Goal: Task Accomplishment & Management: Complete application form

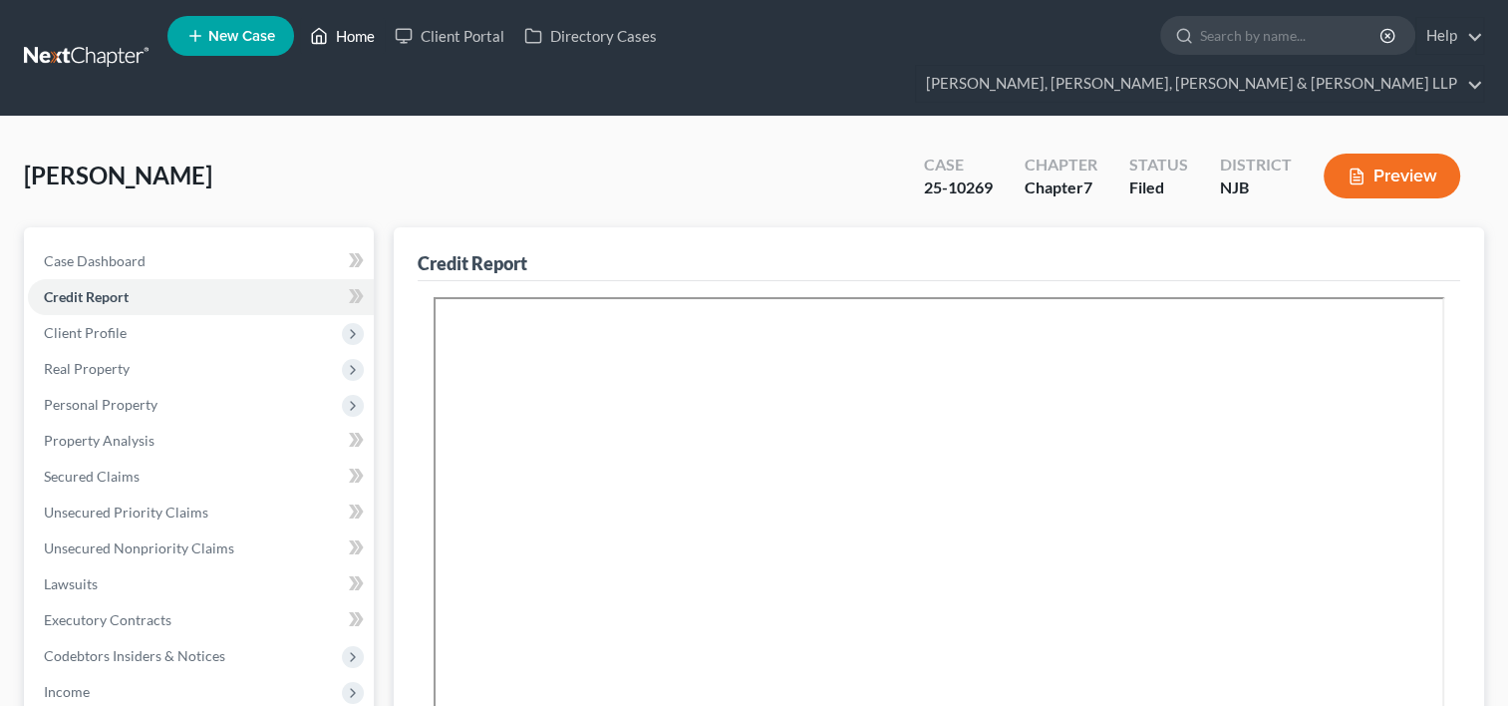
click at [351, 40] on link "Home" at bounding box center [342, 36] width 85 height 36
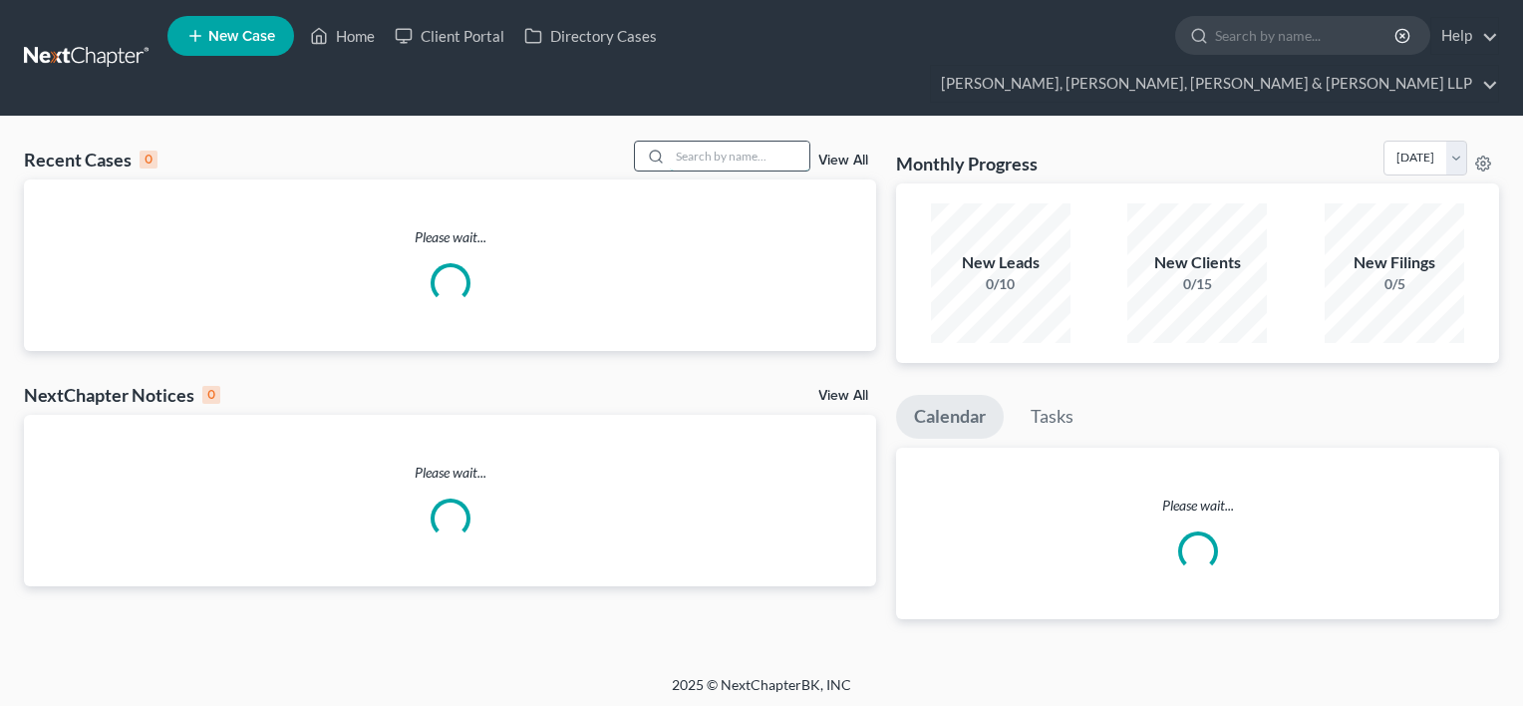
click at [735, 142] on input "search" at bounding box center [740, 156] width 140 height 29
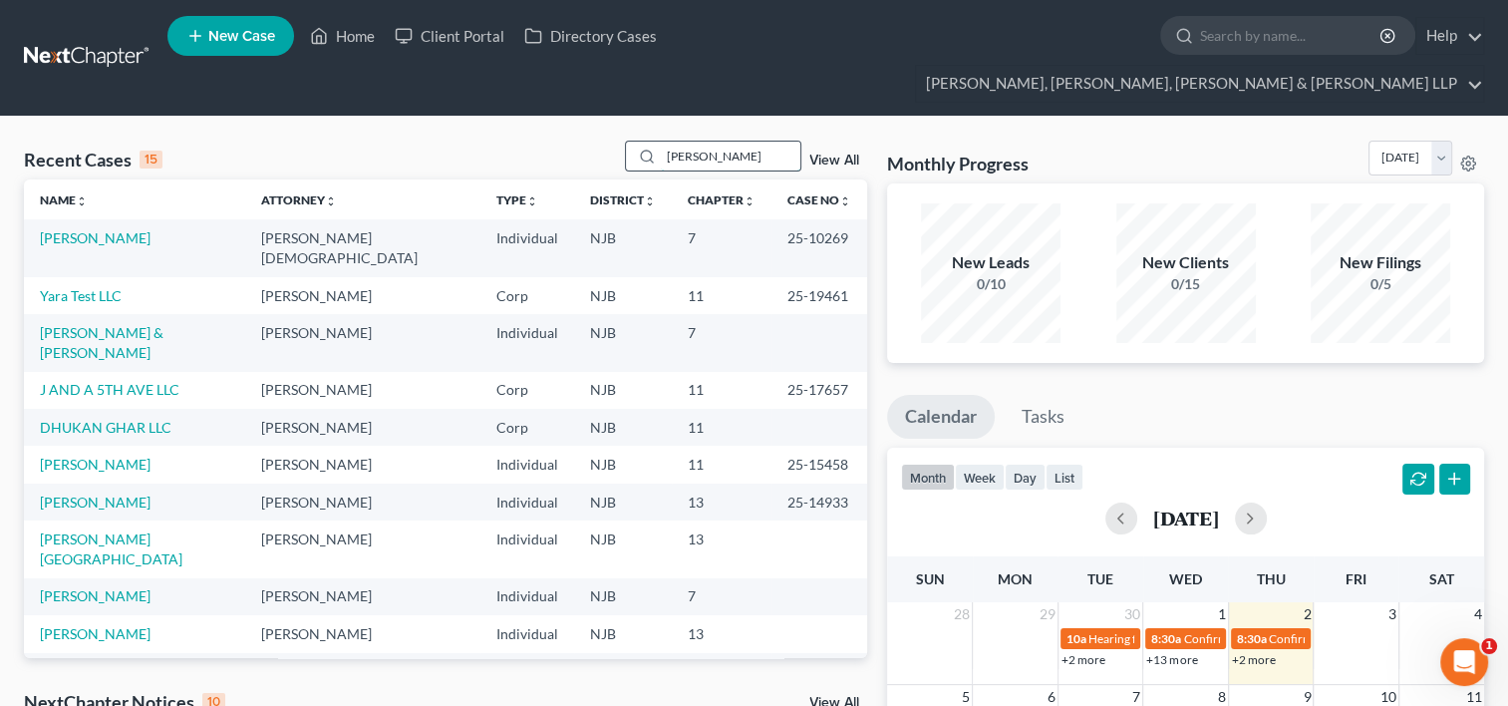
type input "[PERSON_NAME]"
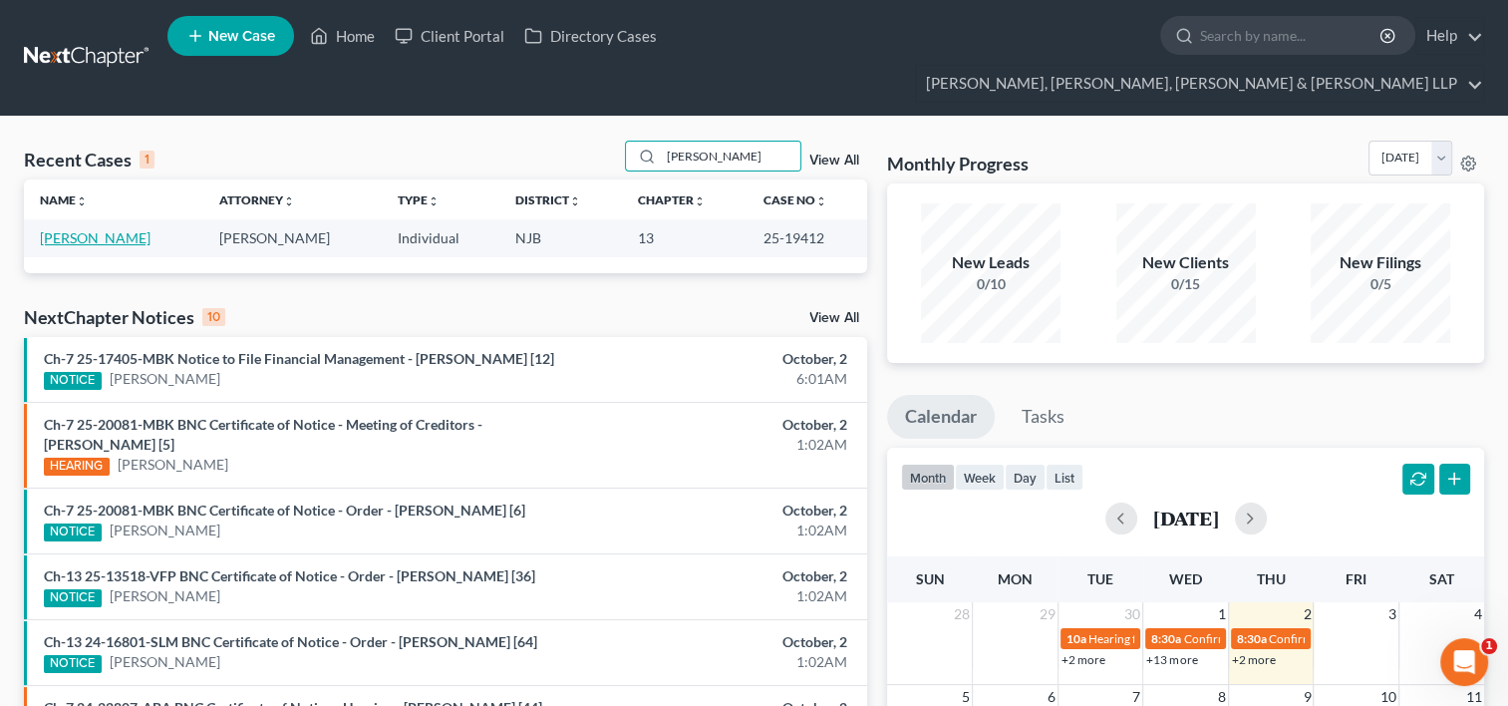
click at [108, 229] on link "[PERSON_NAME]" at bounding box center [95, 237] width 111 height 17
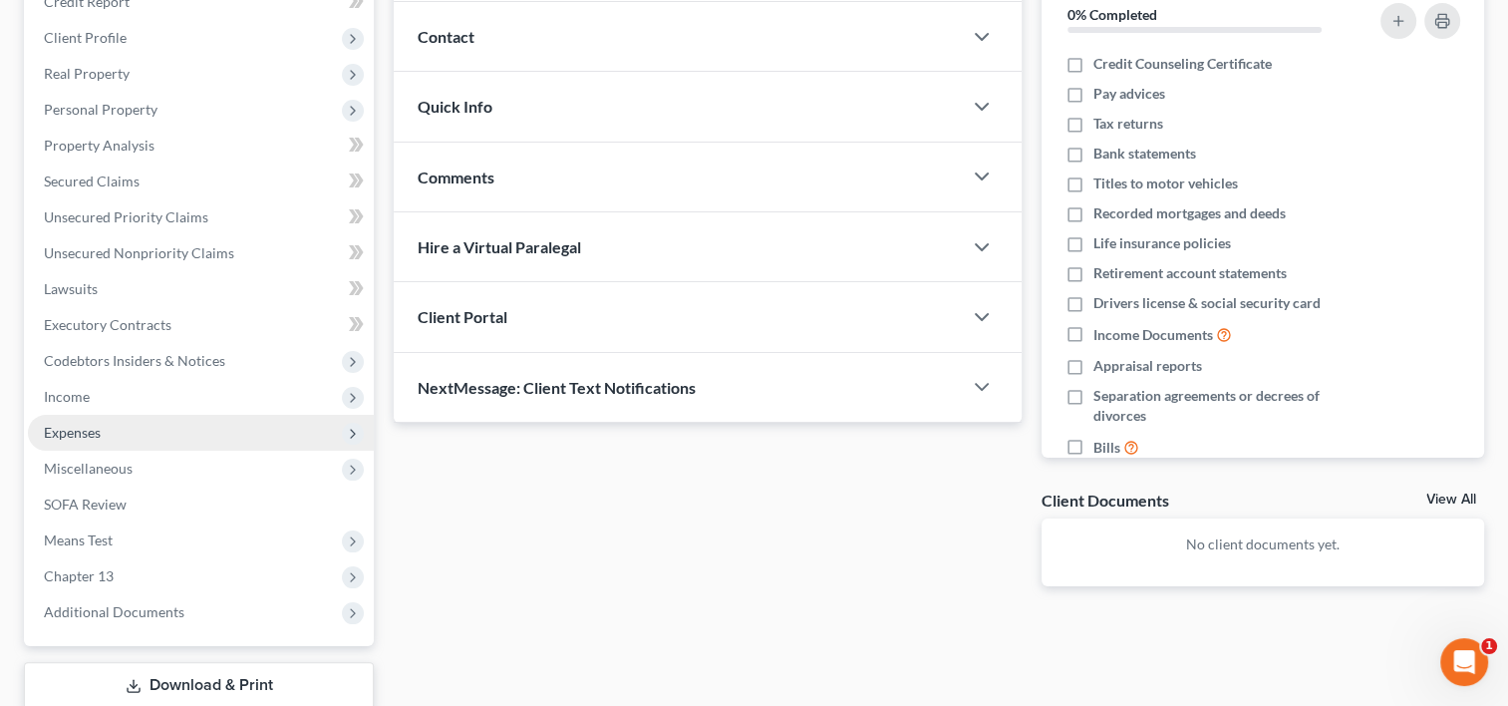
scroll to position [299, 0]
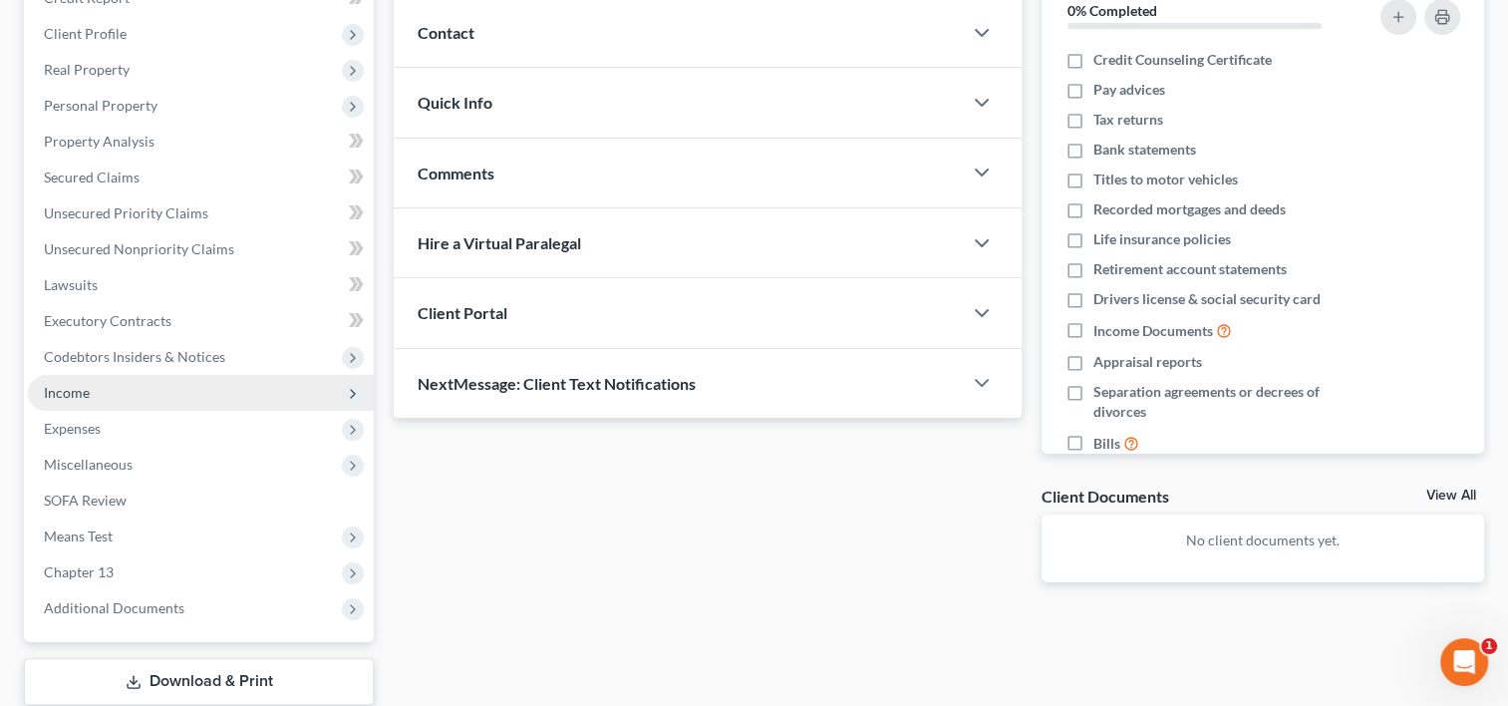
click at [86, 375] on span "Income" at bounding box center [201, 393] width 346 height 36
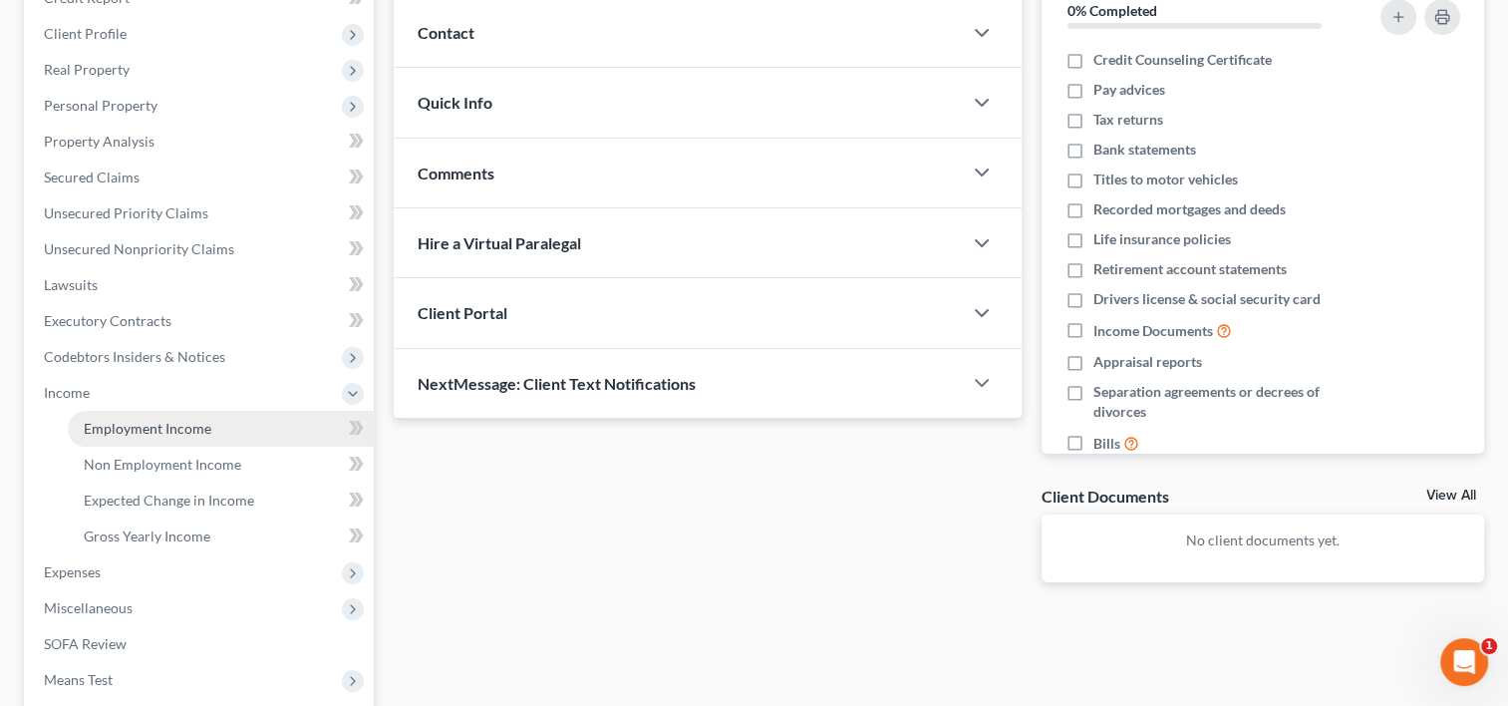
click at [146, 420] on span "Employment Income" at bounding box center [148, 428] width 128 height 17
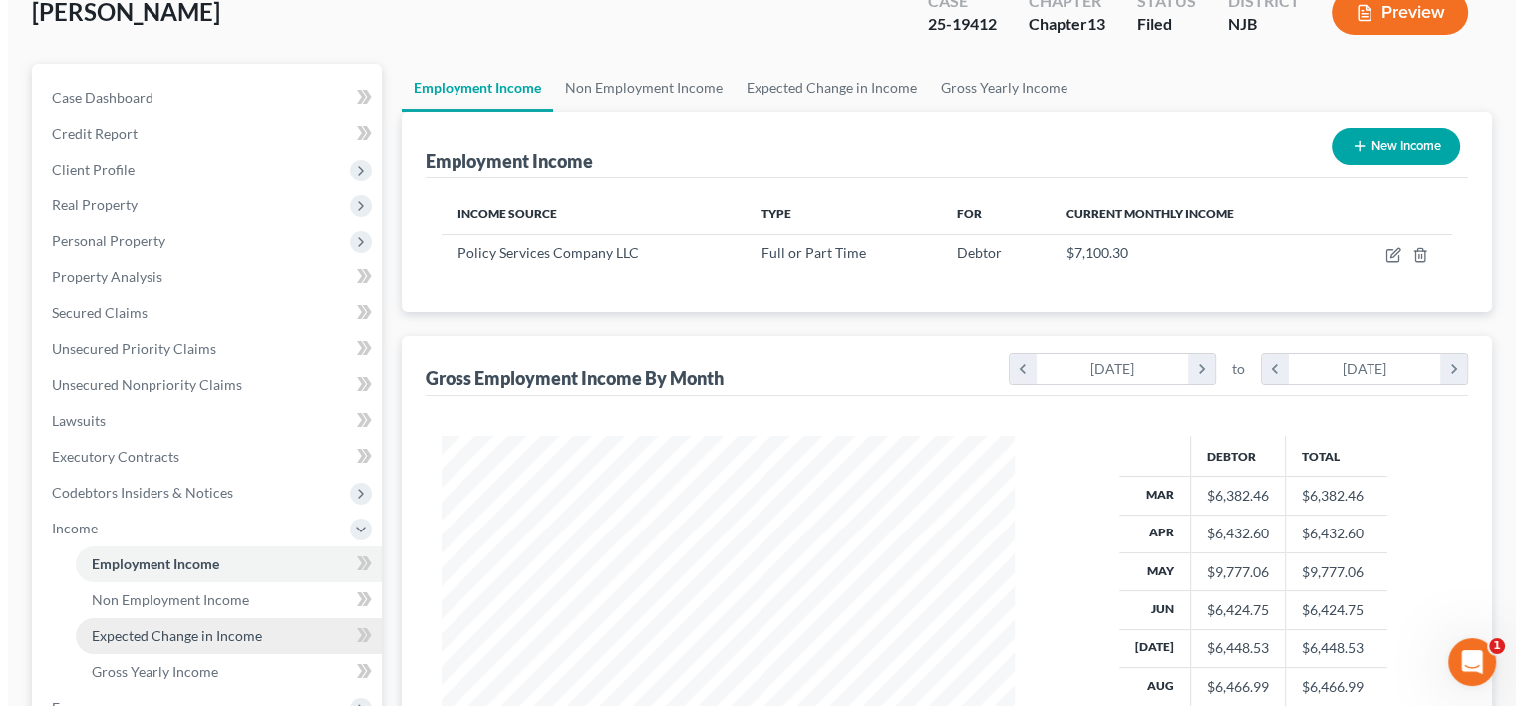
scroll to position [199, 0]
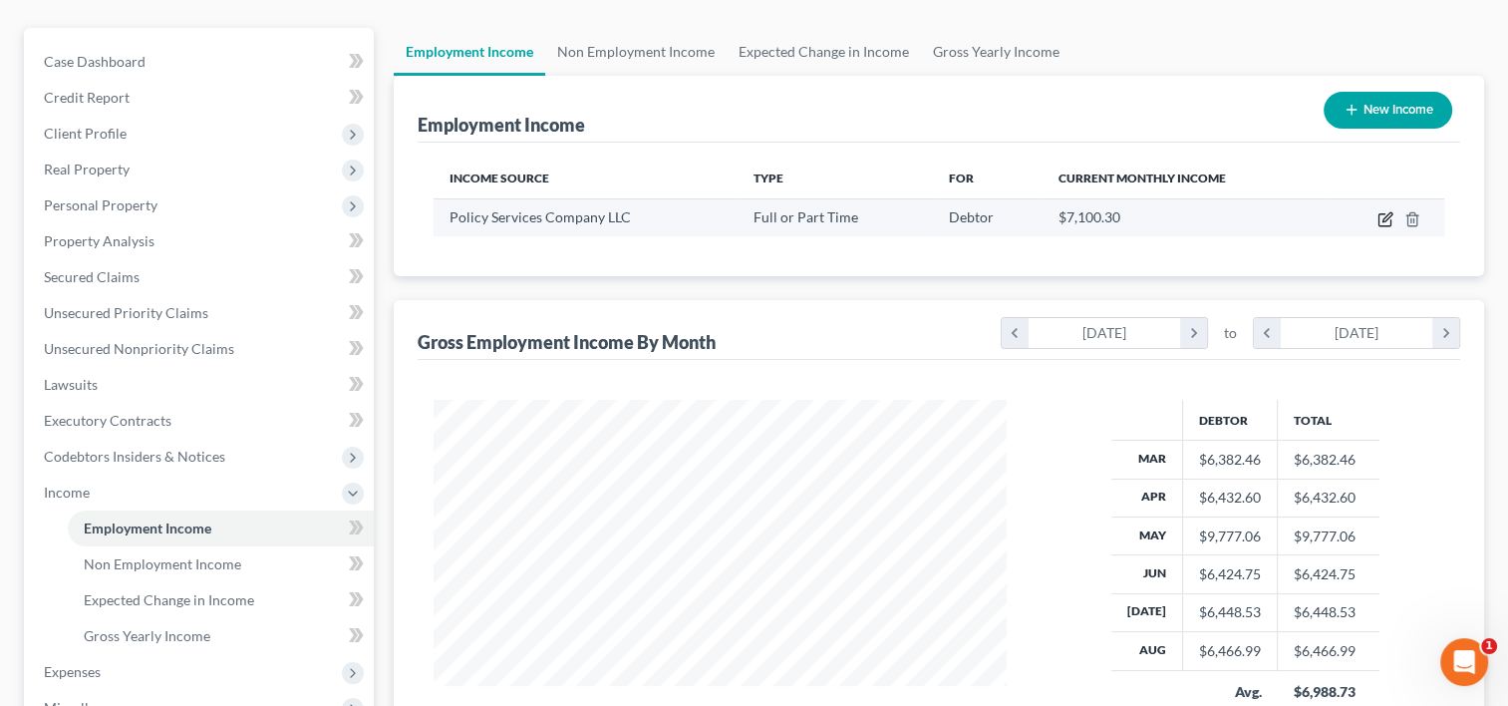
click at [1384, 212] on icon "button" at bounding box center [1387, 216] width 9 height 9
select select "0"
select select "9"
select select "2"
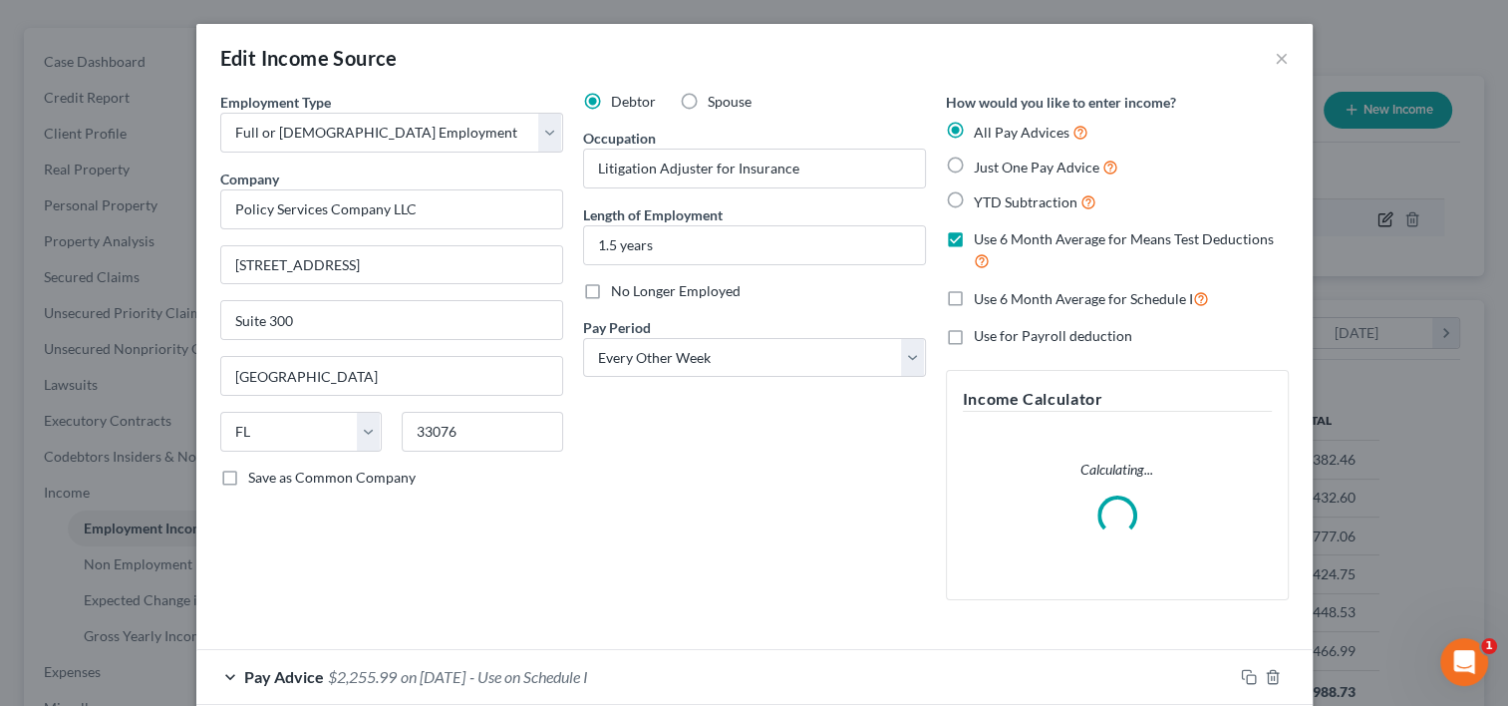
scroll to position [355, 618]
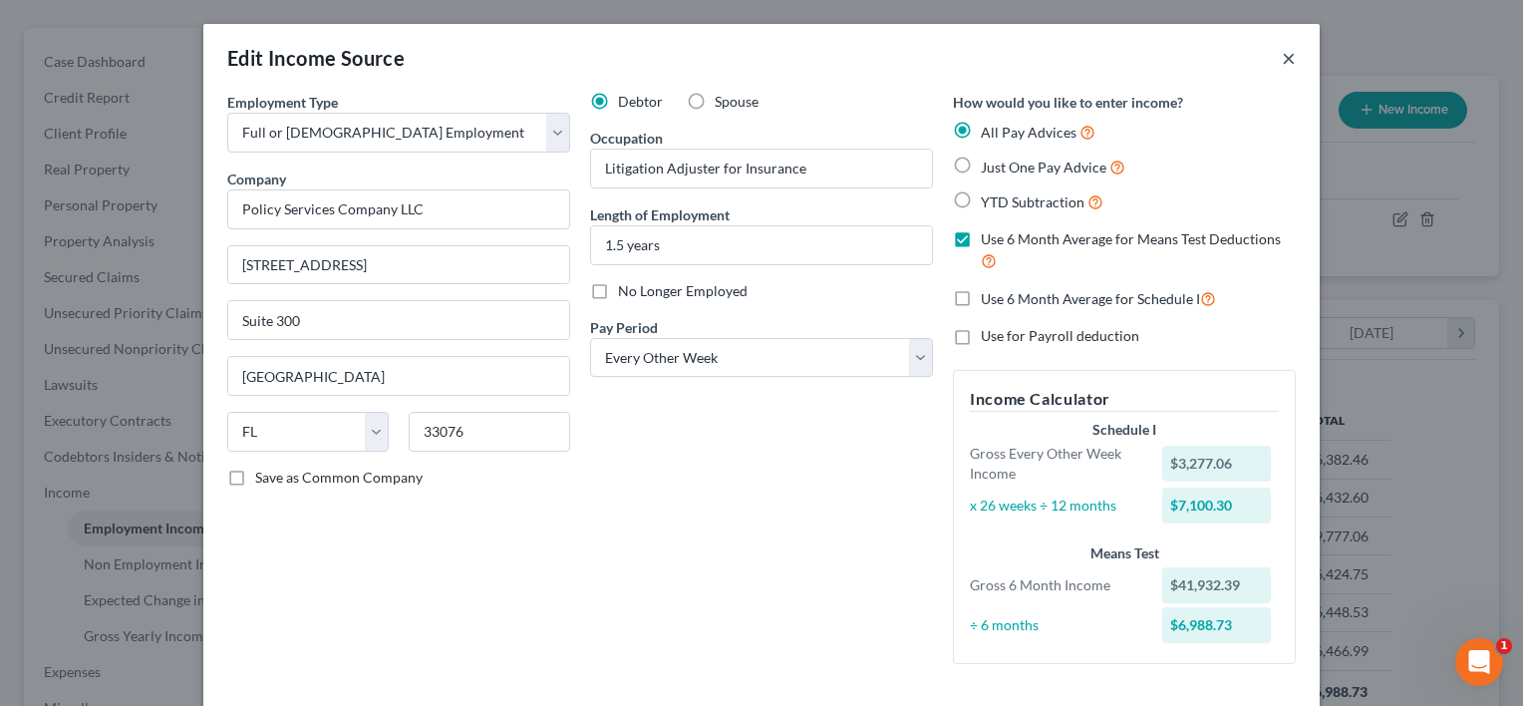
click at [1282, 59] on button "×" at bounding box center [1289, 58] width 14 height 24
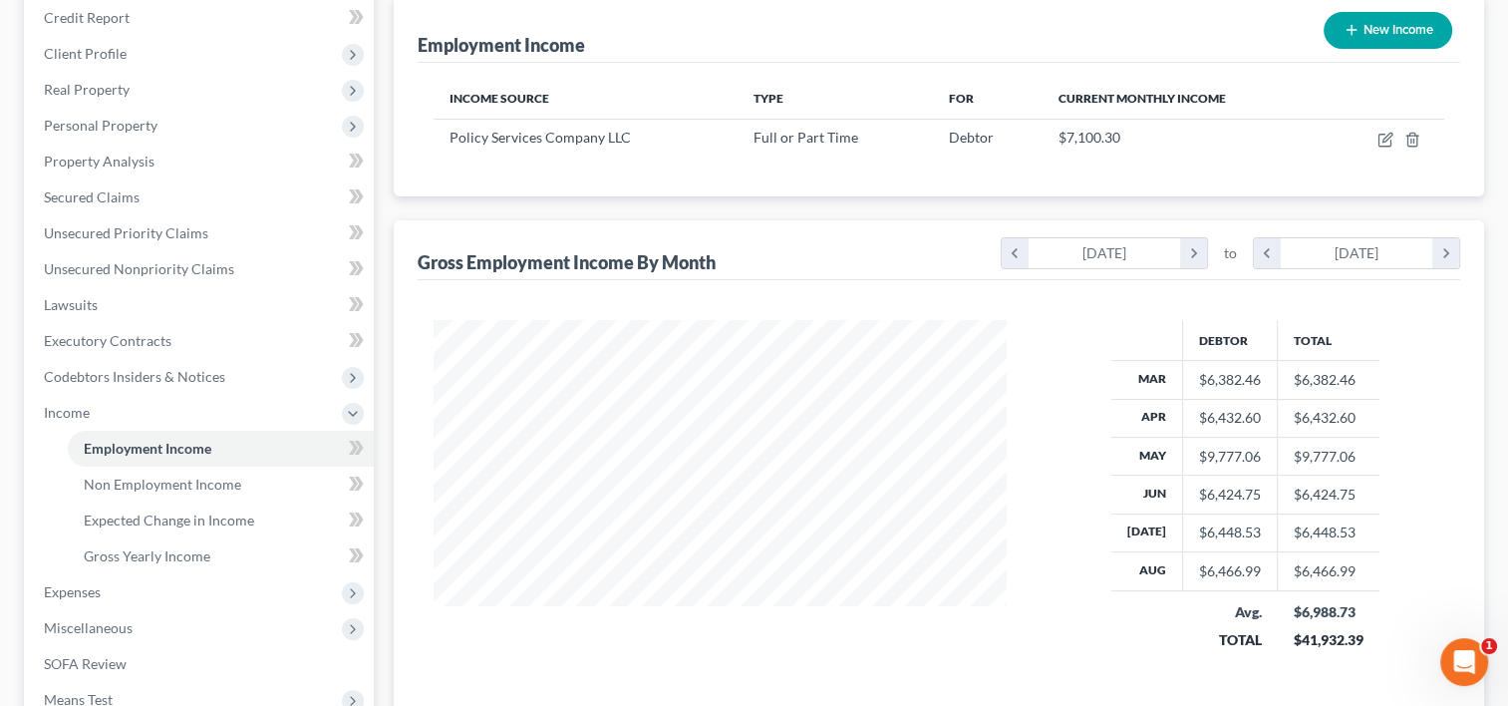
scroll to position [399, 0]
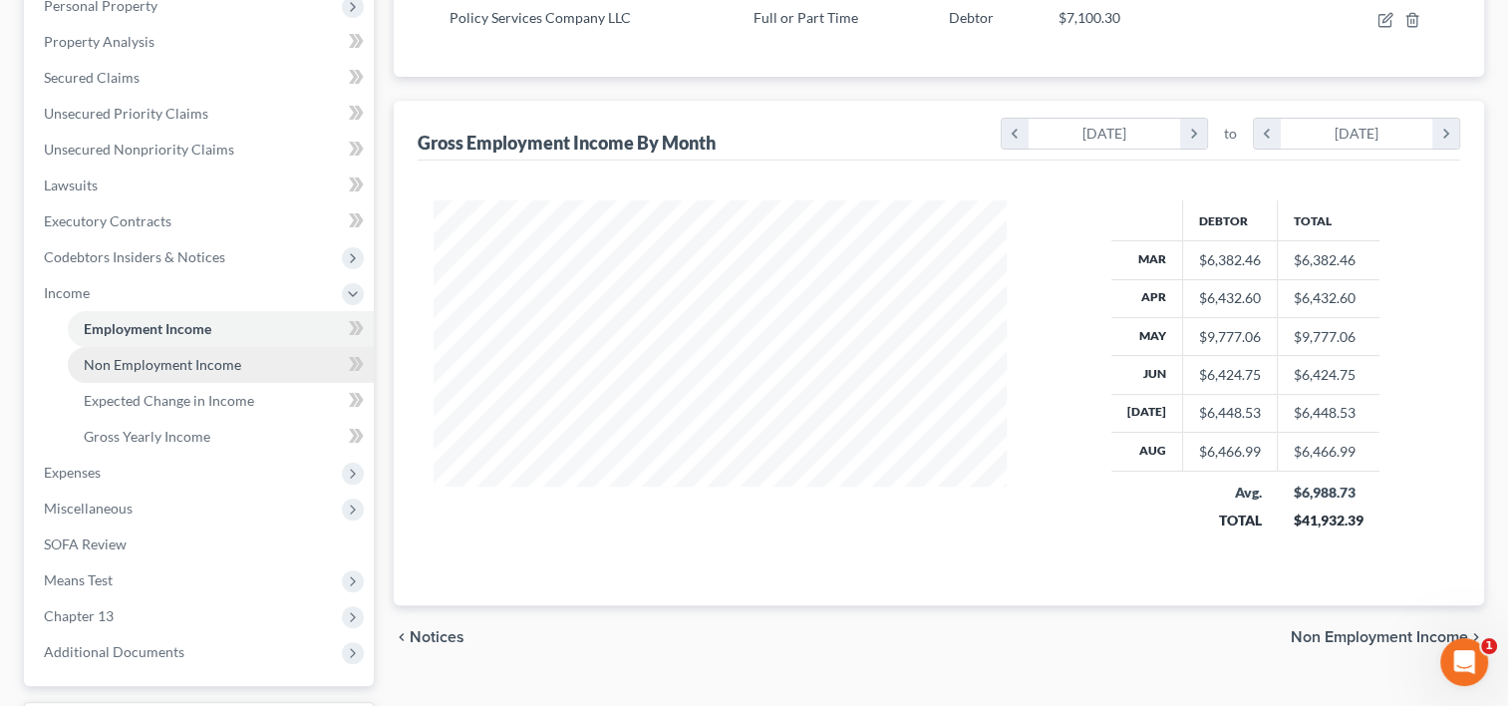
click at [207, 356] on span "Non Employment Income" at bounding box center [163, 364] width 158 height 17
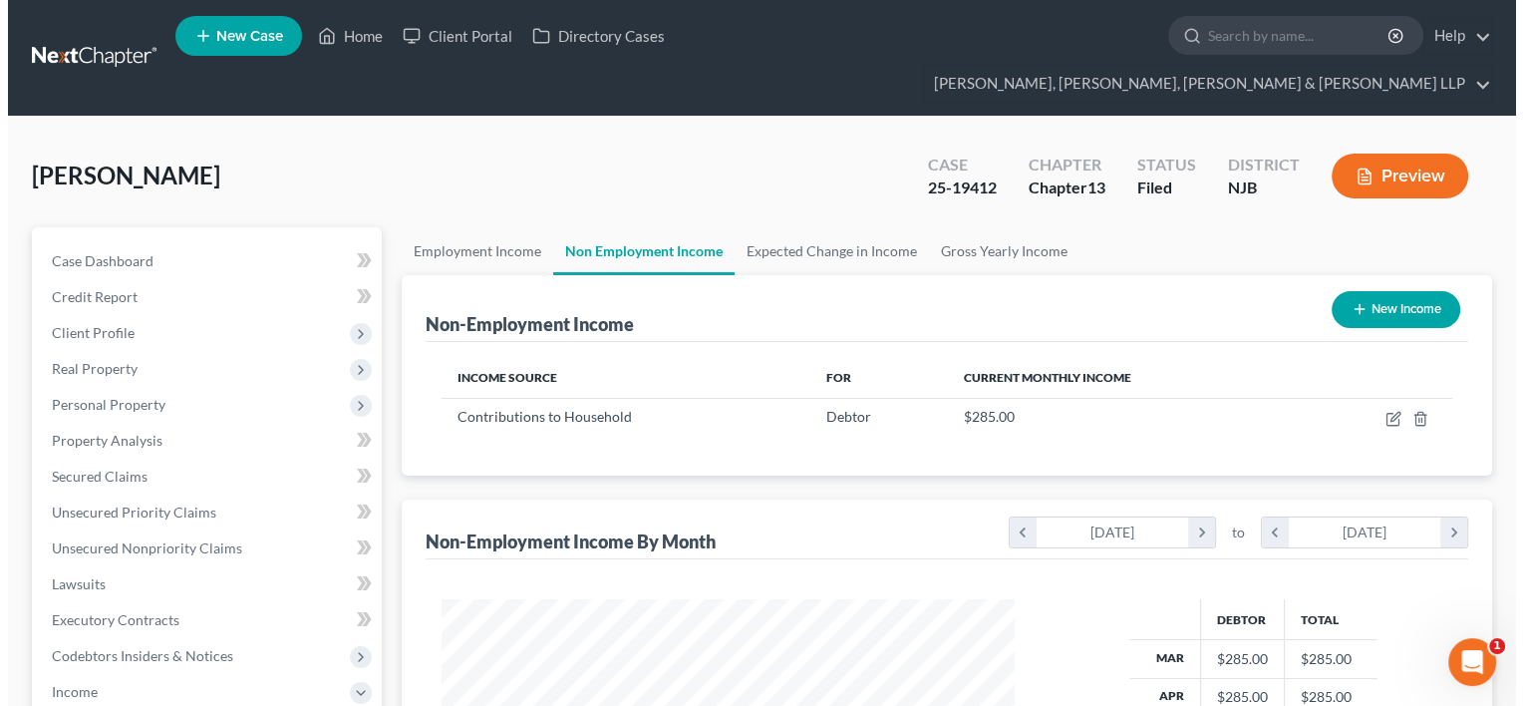
scroll to position [355, 613]
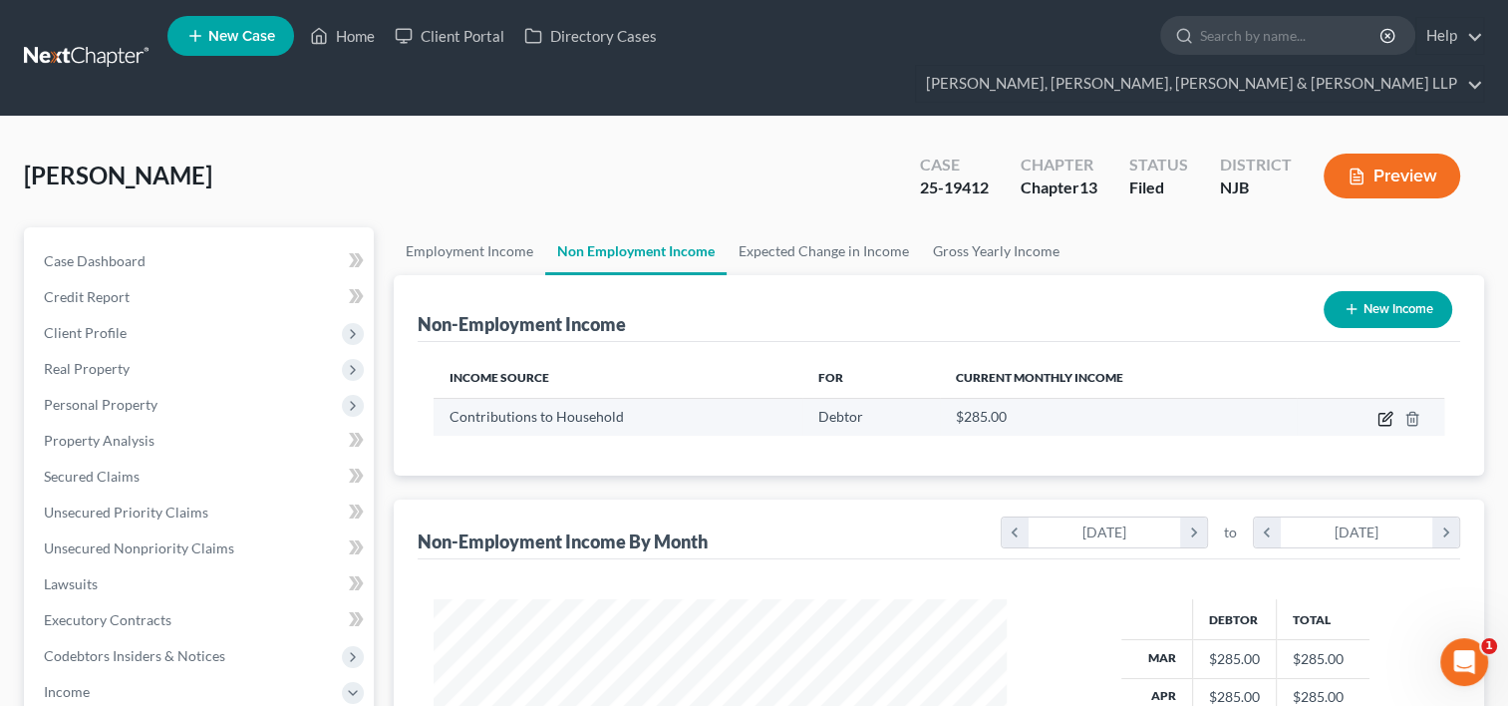
click at [1385, 411] on icon "button" at bounding box center [1386, 419] width 16 height 16
select select "8"
select select "0"
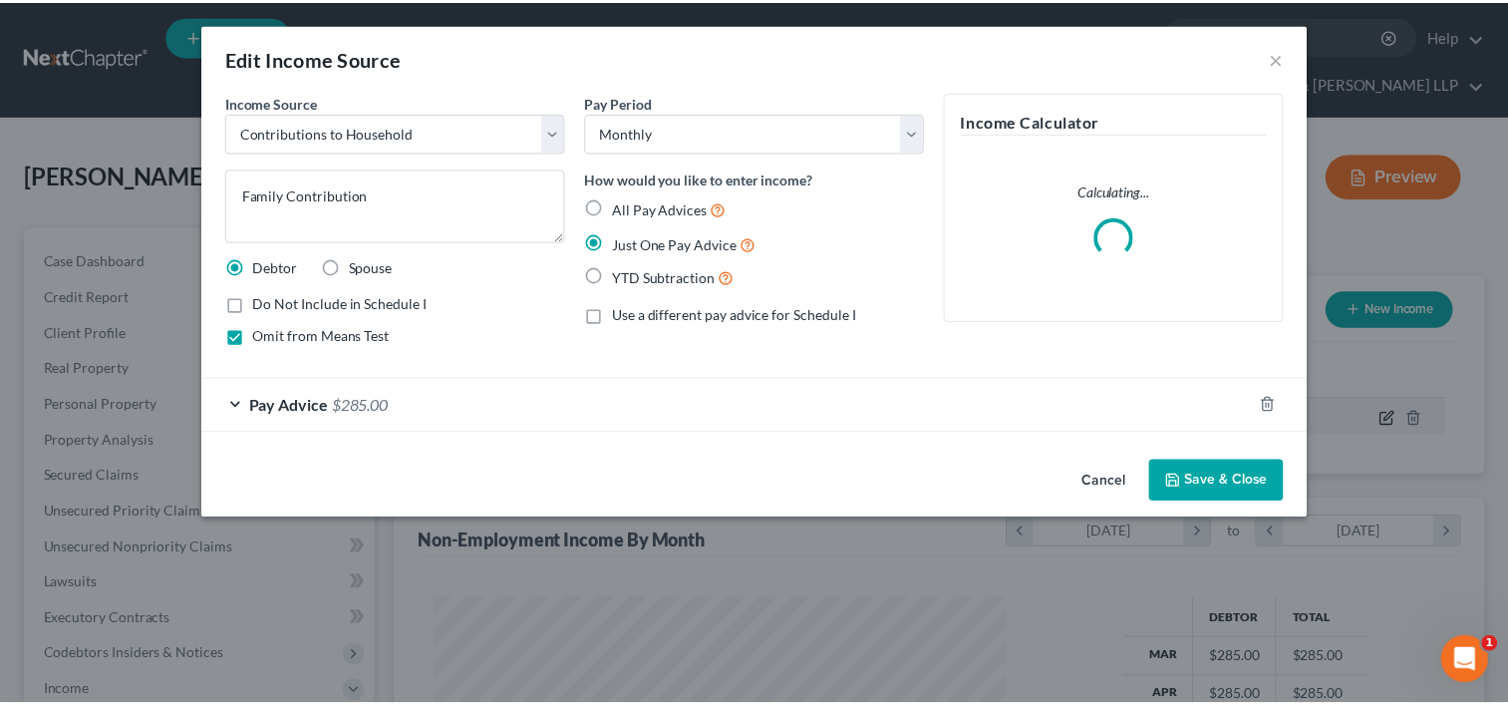
scroll to position [355, 618]
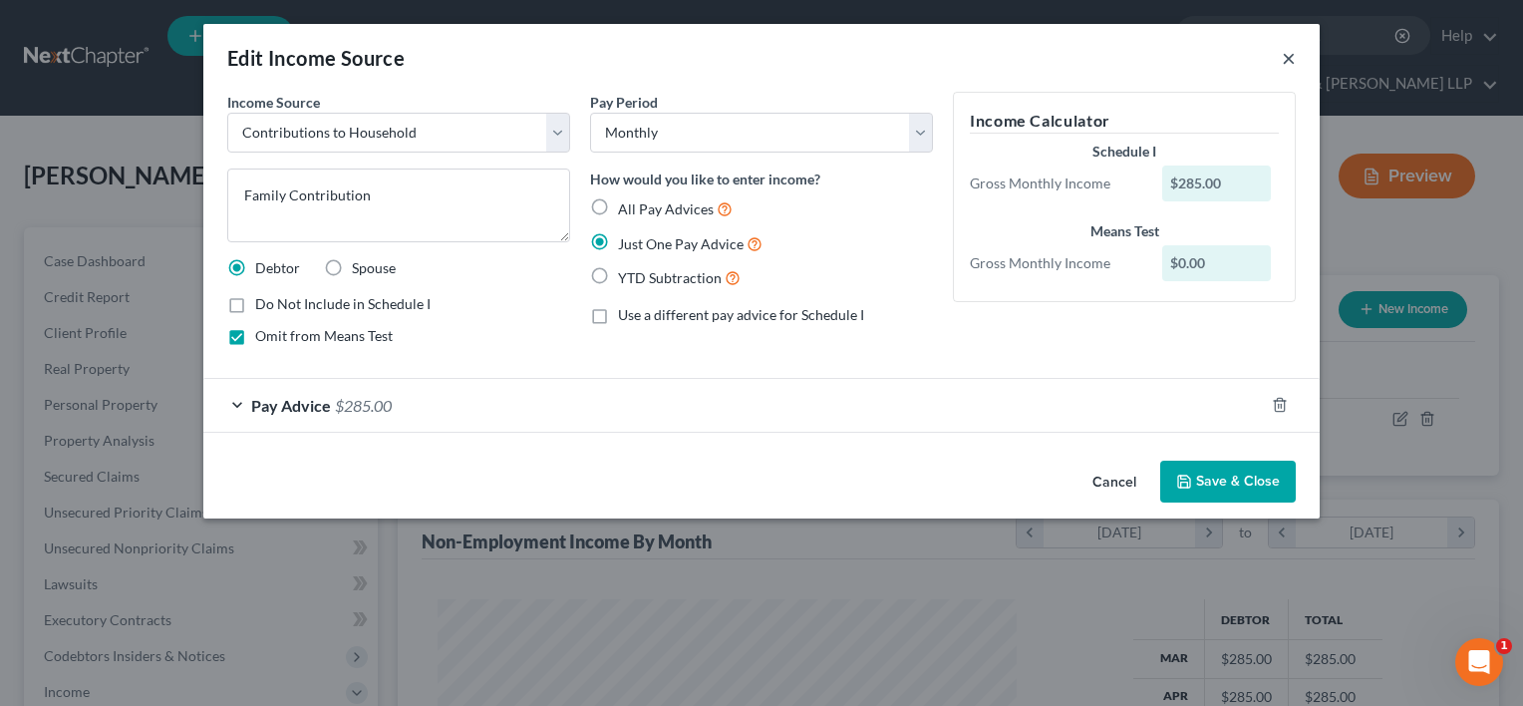
click at [1288, 57] on button "×" at bounding box center [1289, 58] width 14 height 24
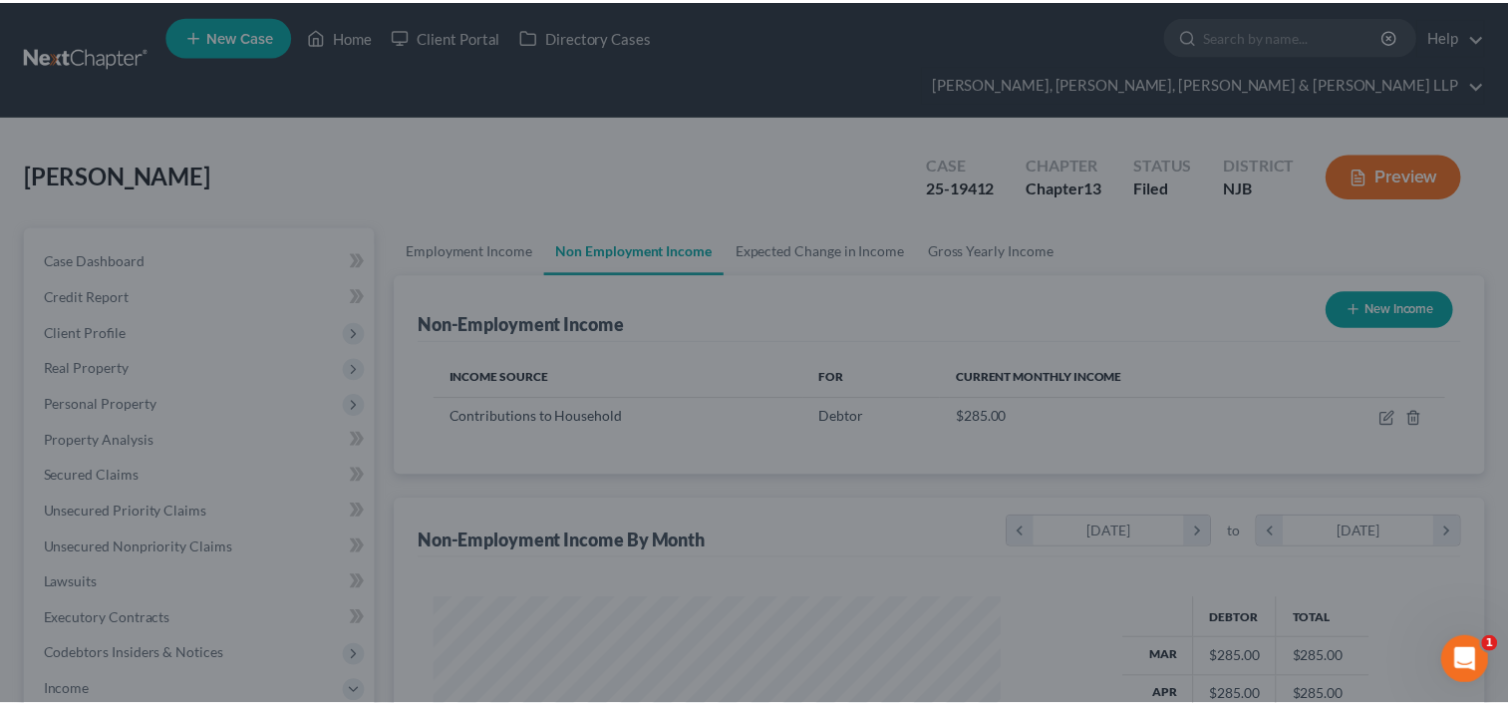
scroll to position [996622, 996364]
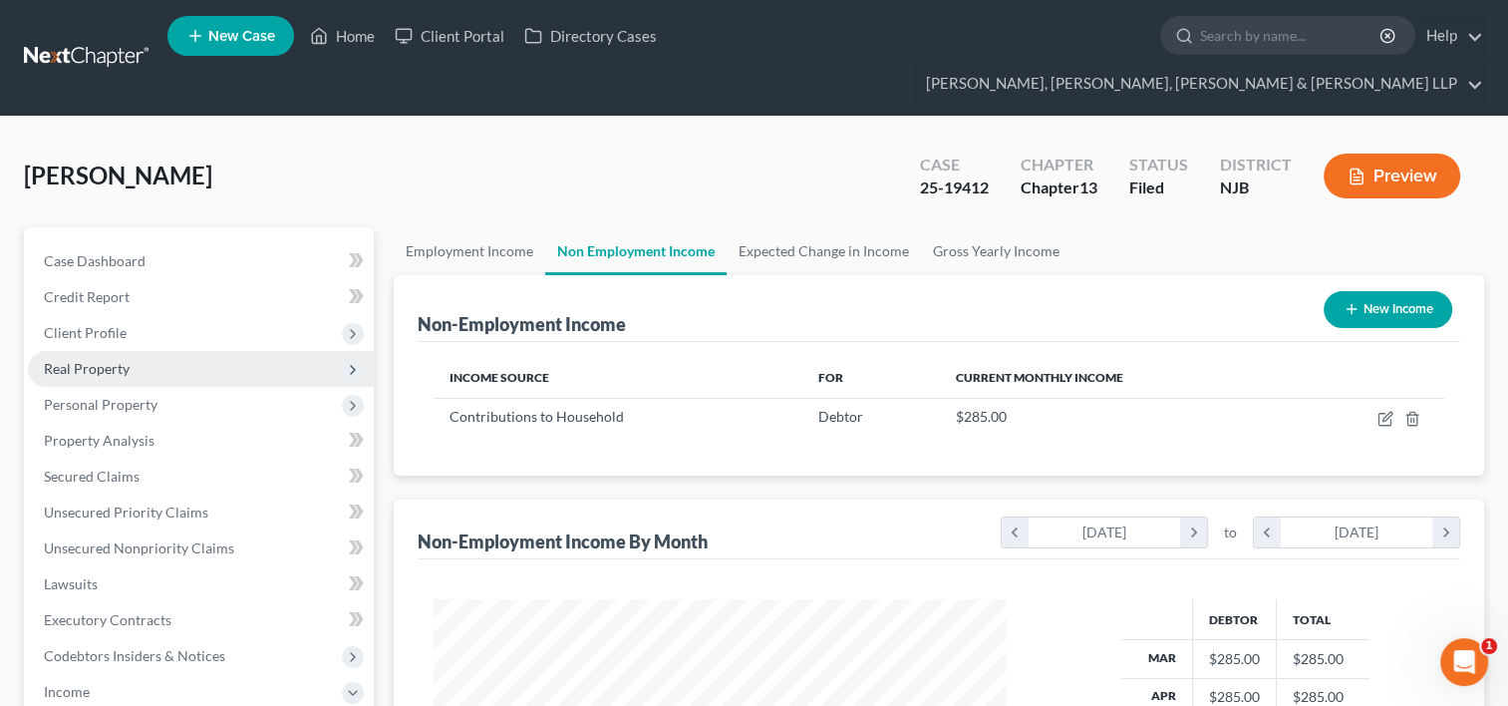
click at [90, 360] on span "Real Property" at bounding box center [87, 368] width 86 height 17
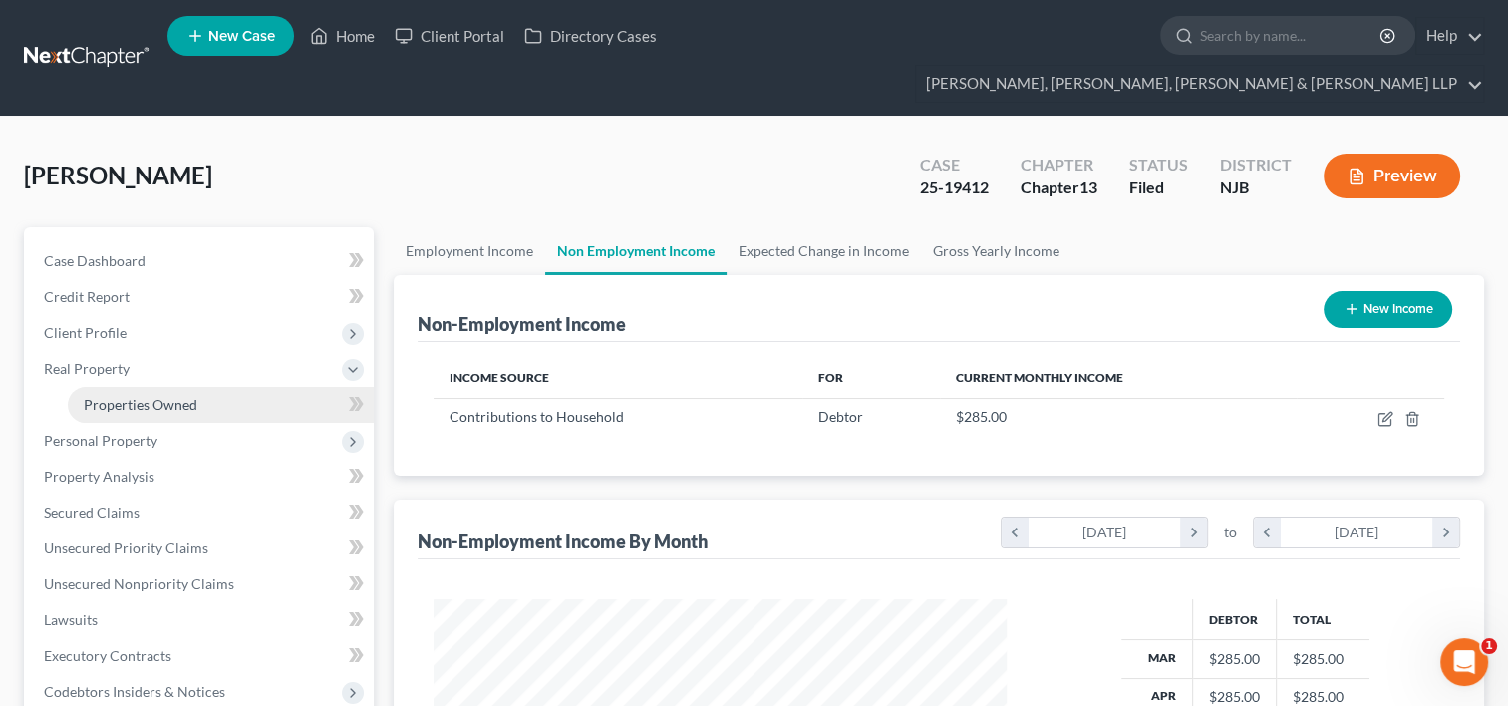
click at [114, 387] on link "Properties Owned" at bounding box center [221, 405] width 306 height 36
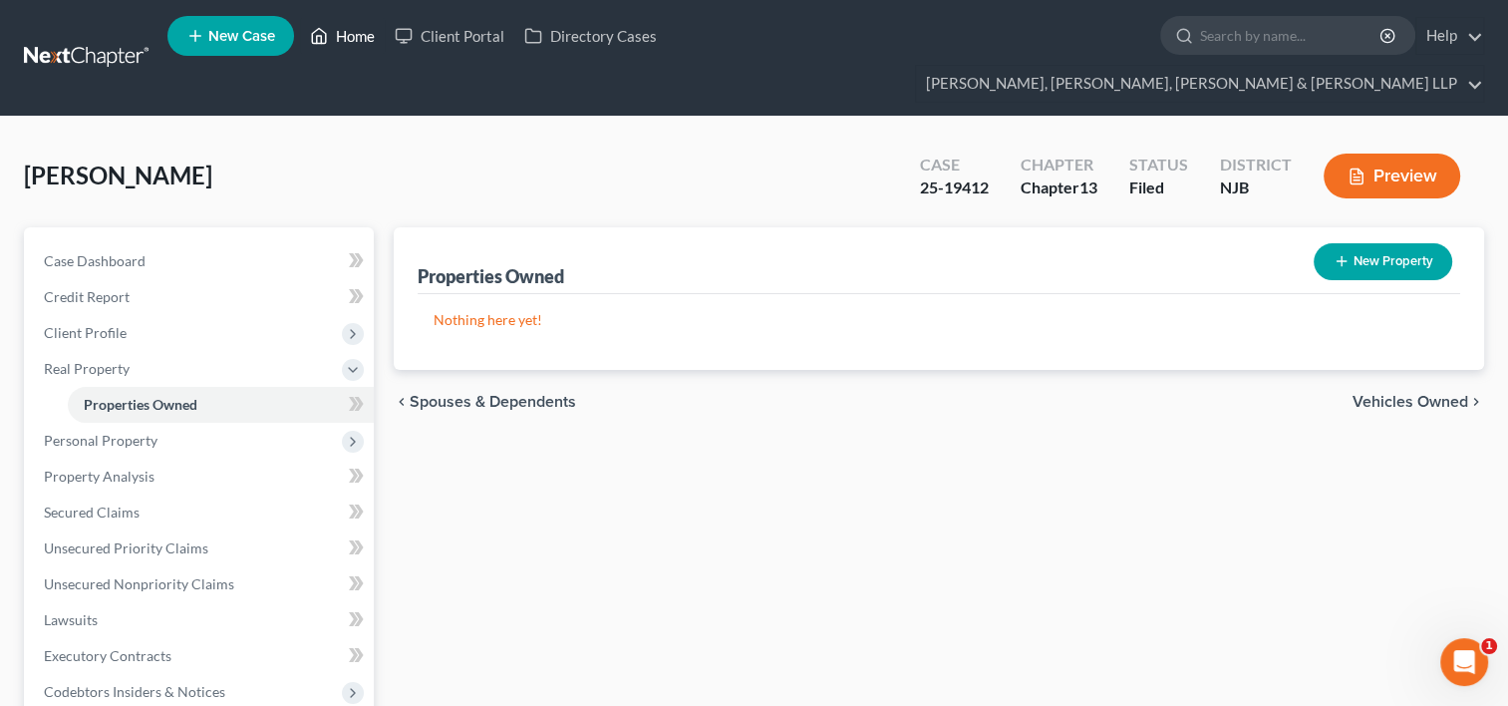
click at [354, 36] on link "Home" at bounding box center [342, 36] width 85 height 36
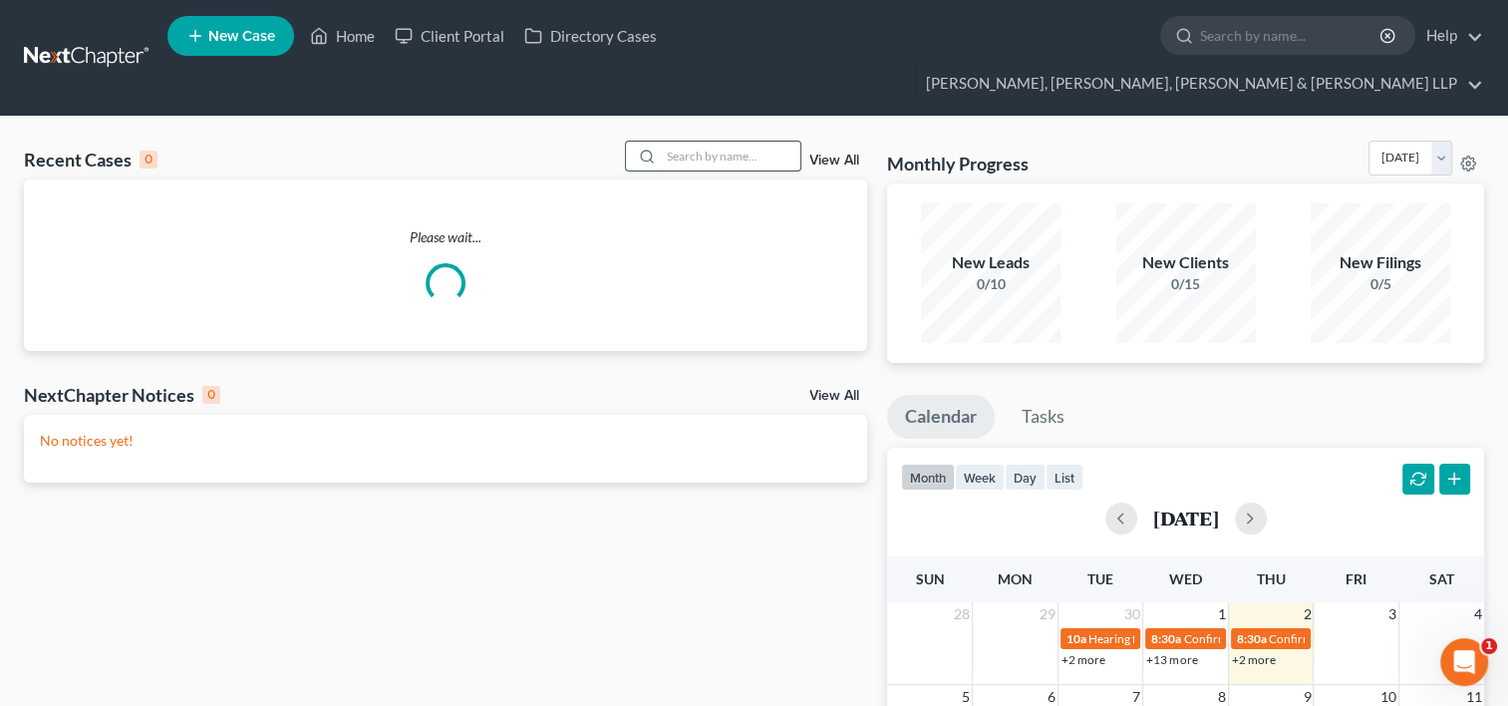
click at [674, 142] on input "search" at bounding box center [731, 156] width 140 height 29
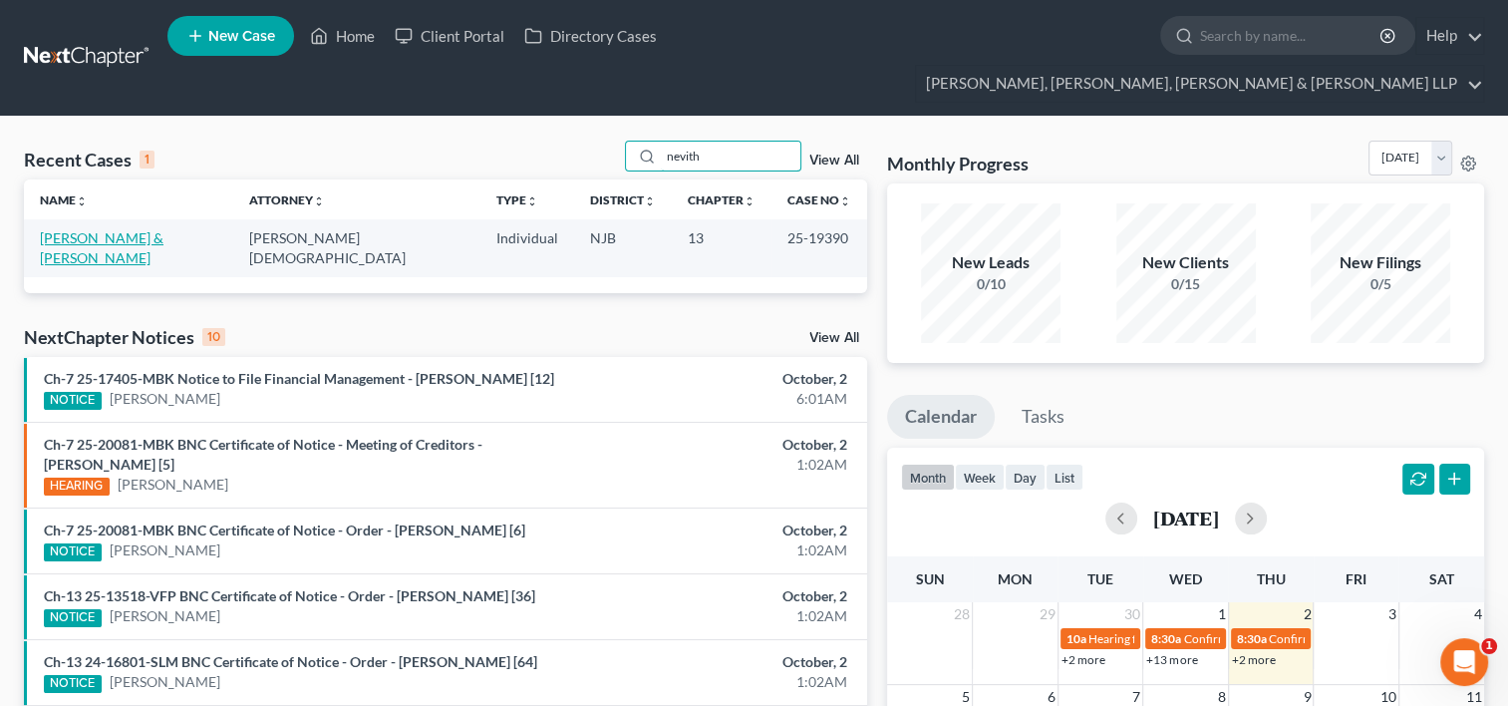
type input "nevith"
click at [164, 229] on link "[PERSON_NAME] & [PERSON_NAME]" at bounding box center [102, 247] width 124 height 37
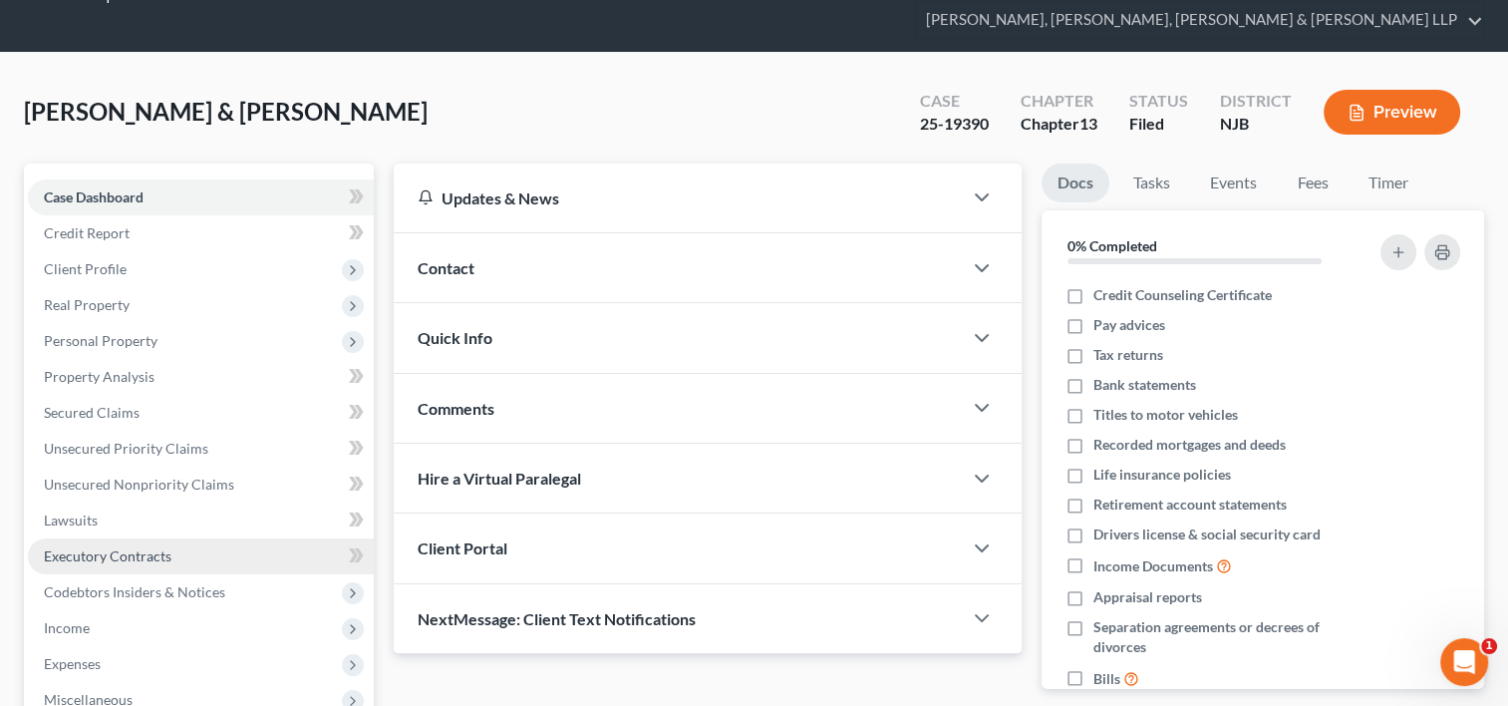
scroll to position [100, 0]
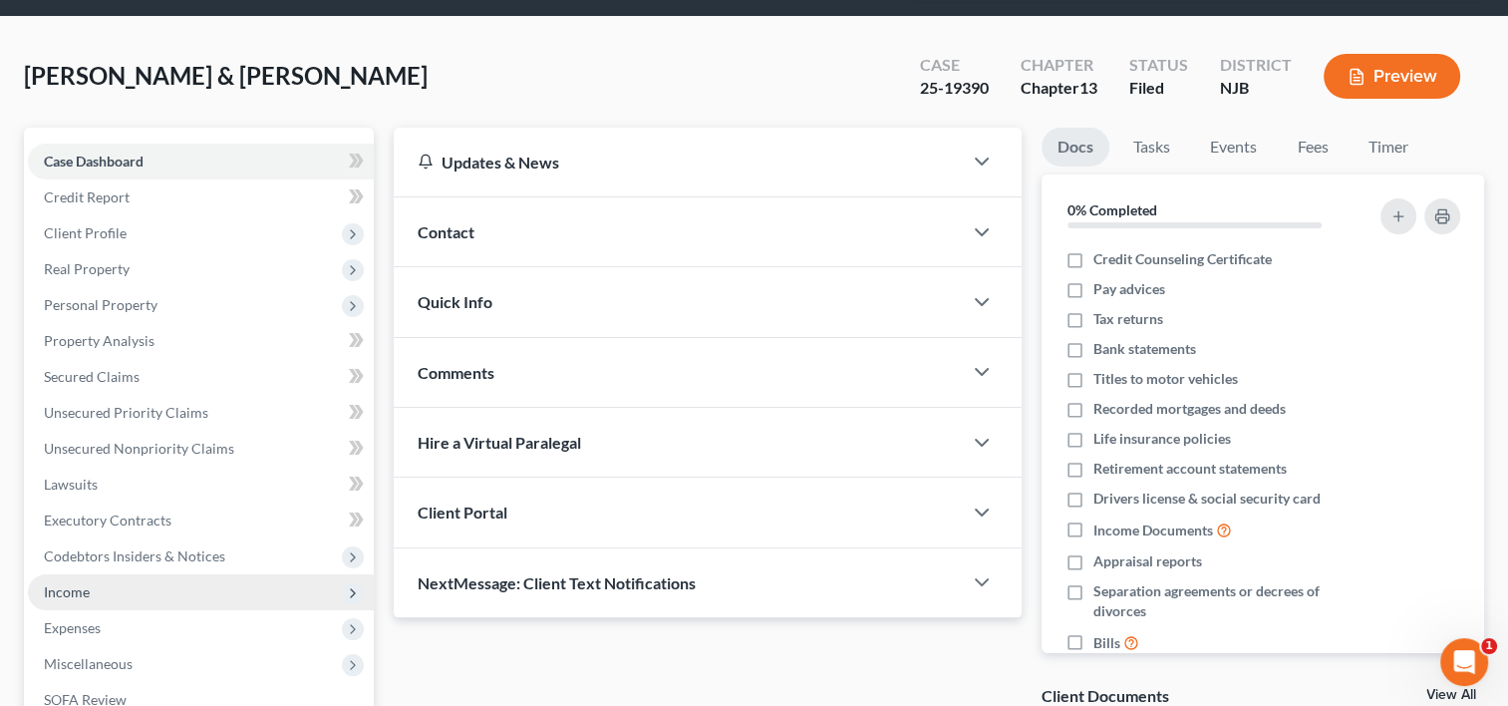
click at [88, 583] on span "Income" at bounding box center [67, 591] width 46 height 17
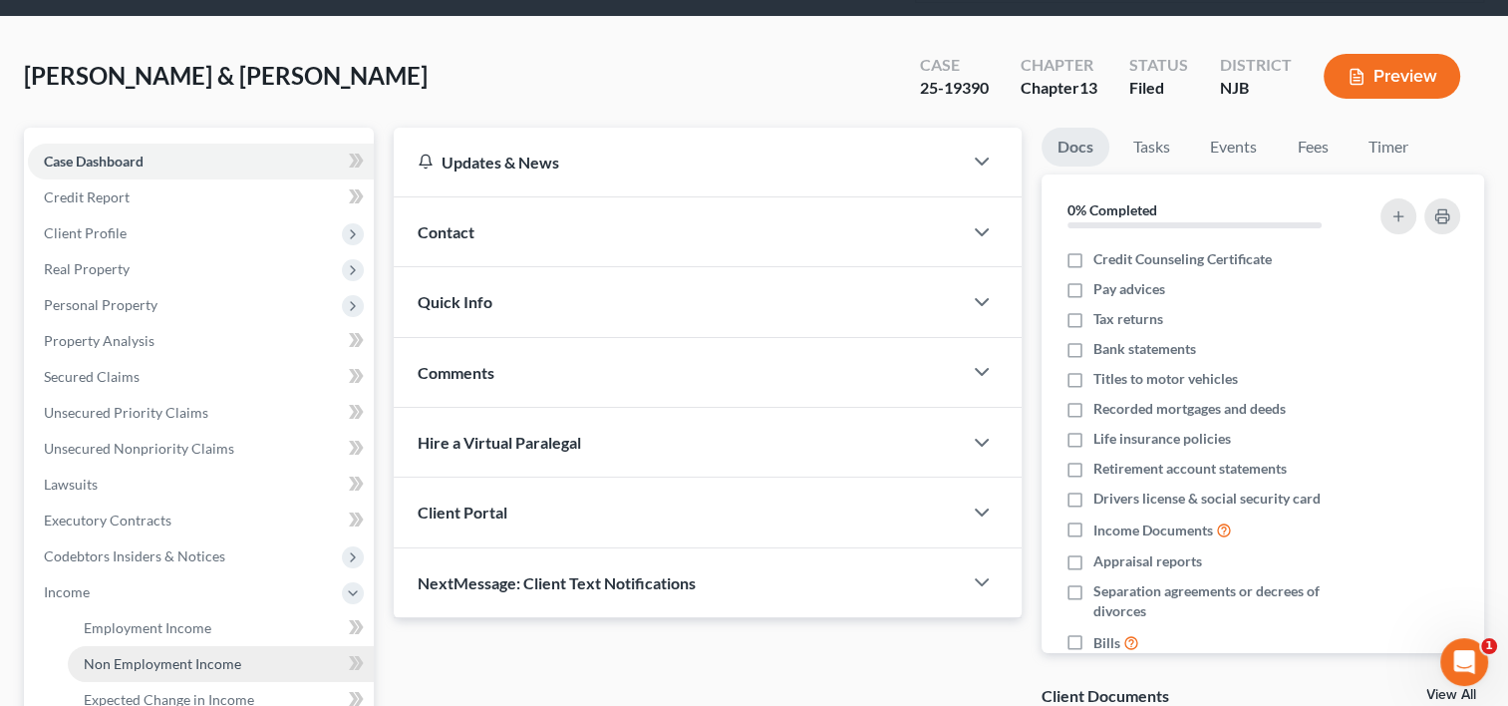
click at [180, 655] on span "Non Employment Income" at bounding box center [163, 663] width 158 height 17
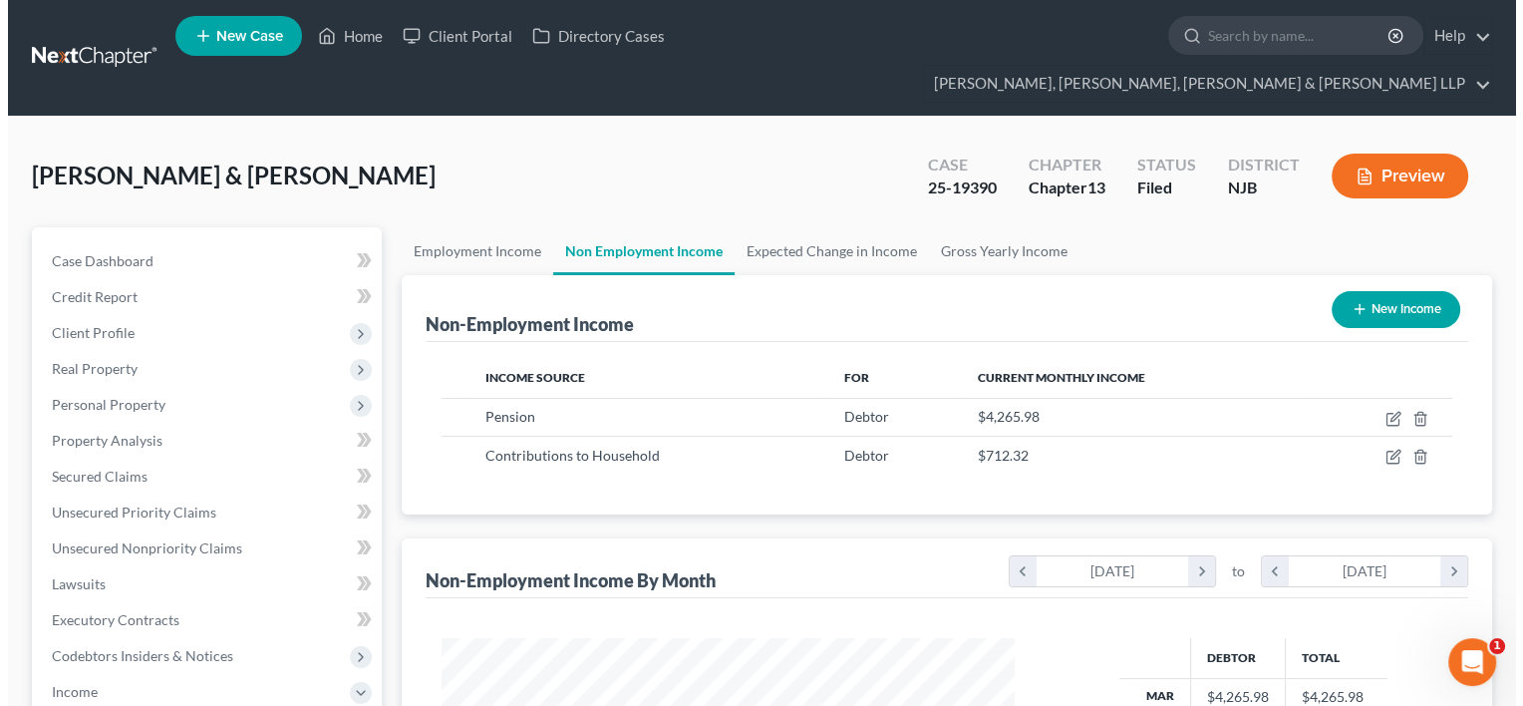
scroll to position [355, 613]
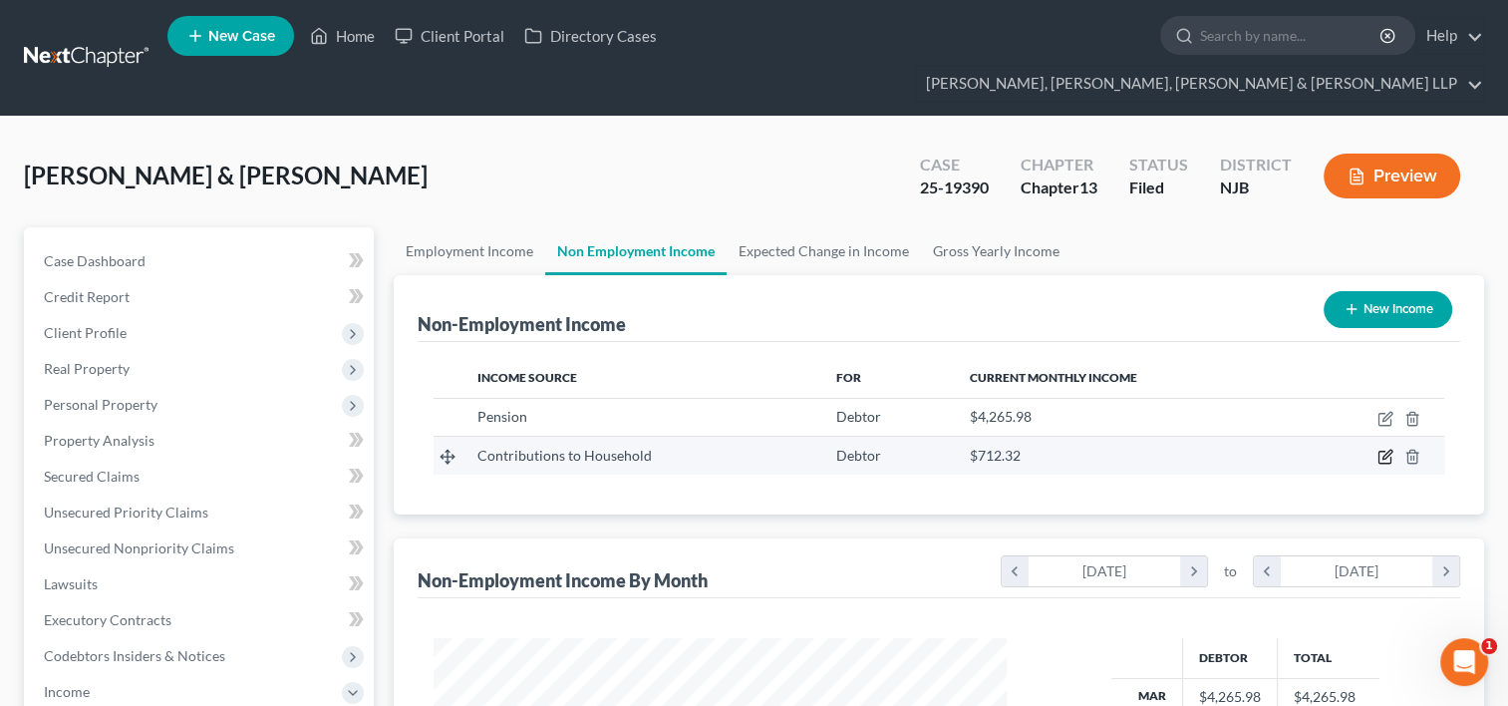
click at [1390, 451] on icon "button" at bounding box center [1387, 455] width 9 height 9
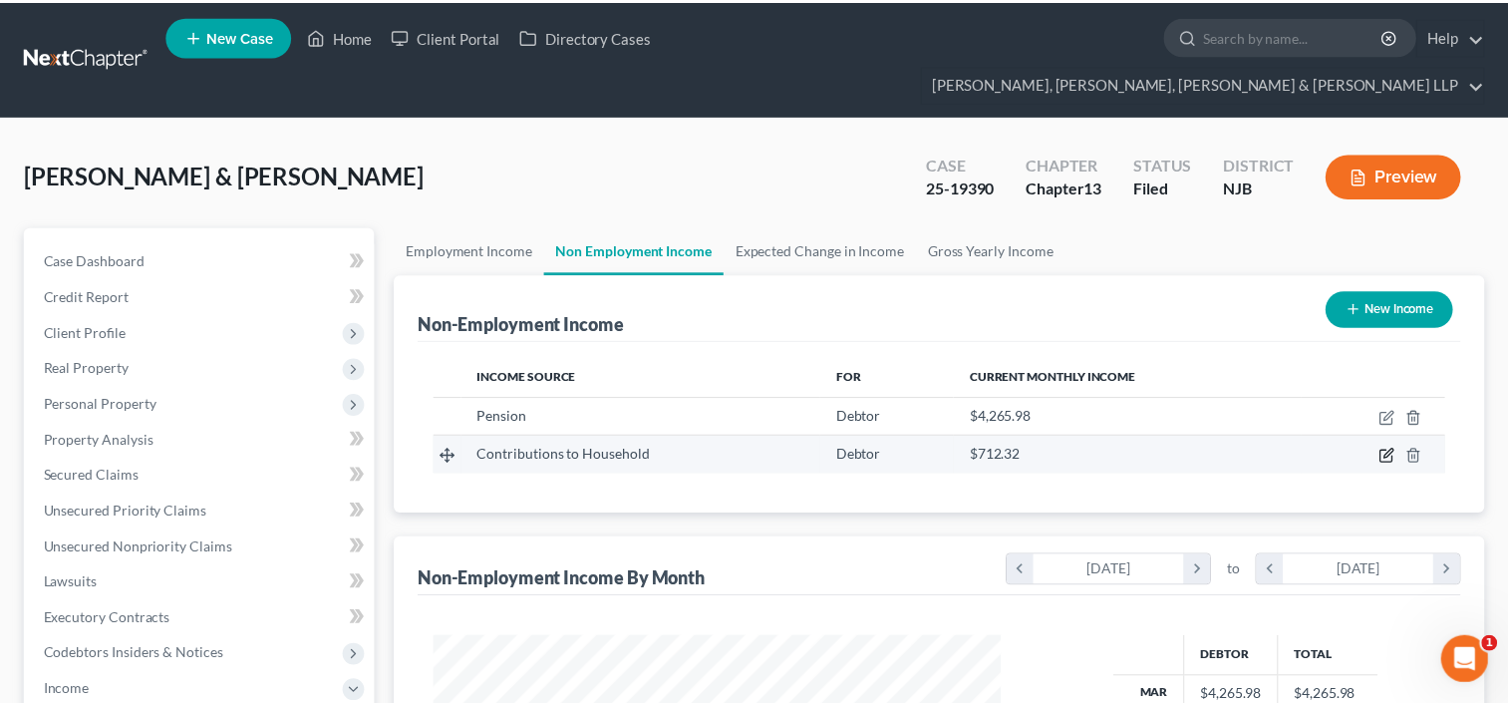
scroll to position [355, 618]
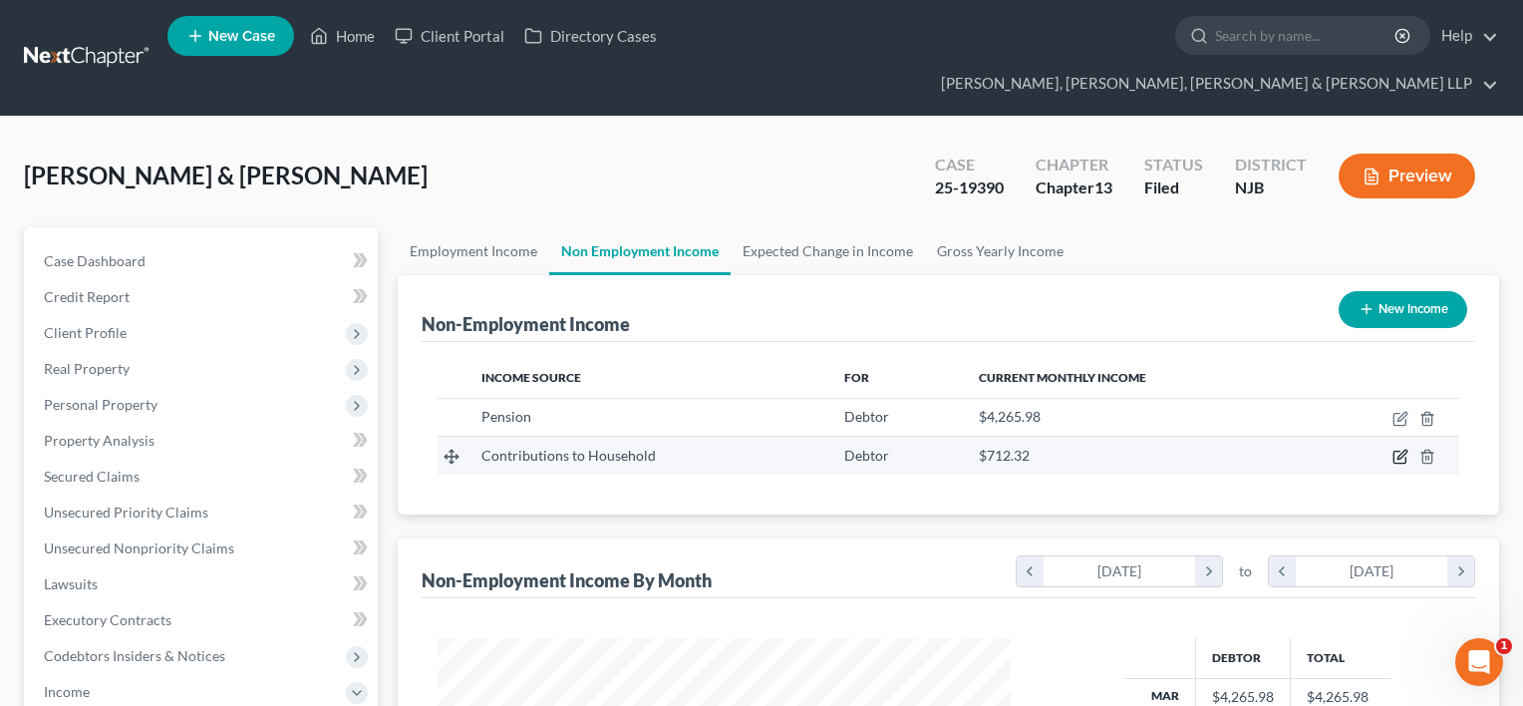
select select "8"
select select "0"
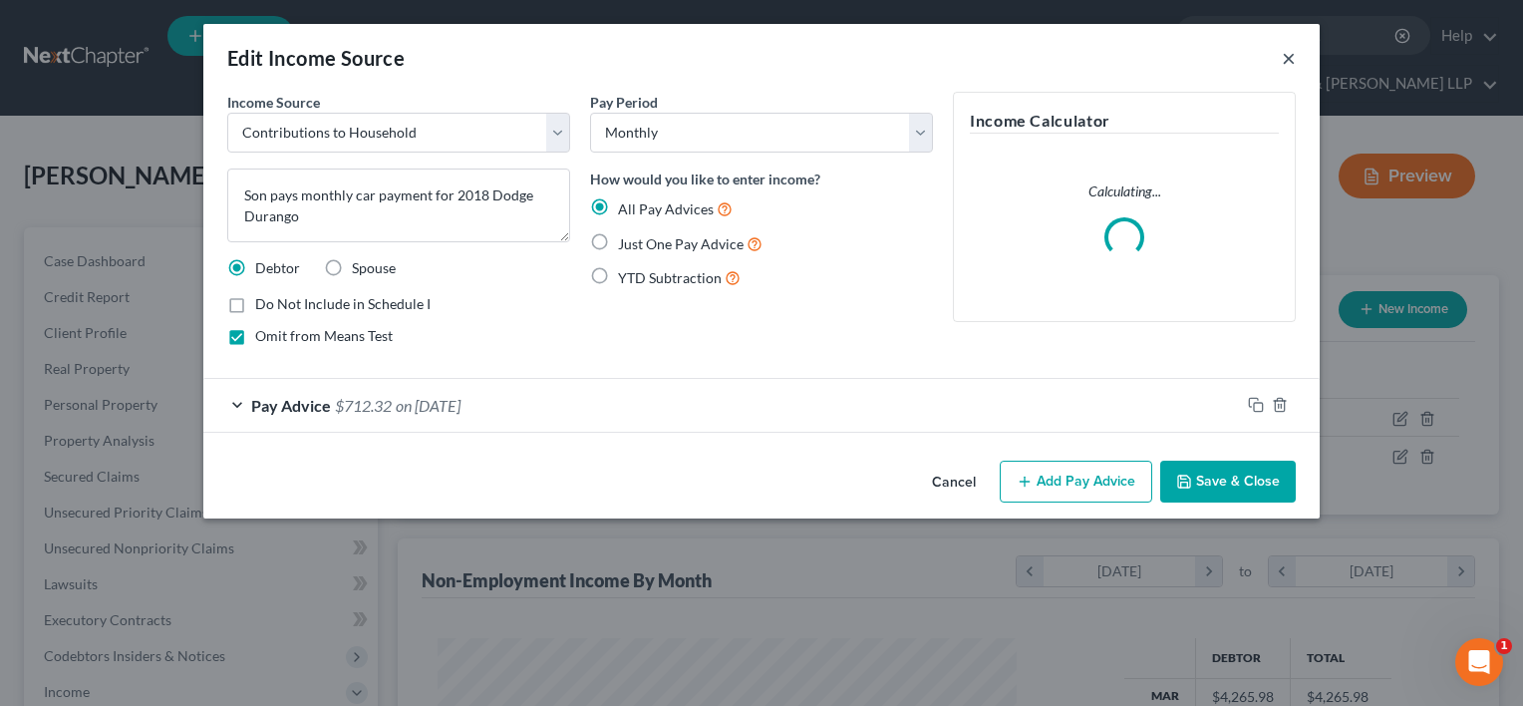
click at [1283, 52] on button "×" at bounding box center [1289, 58] width 14 height 24
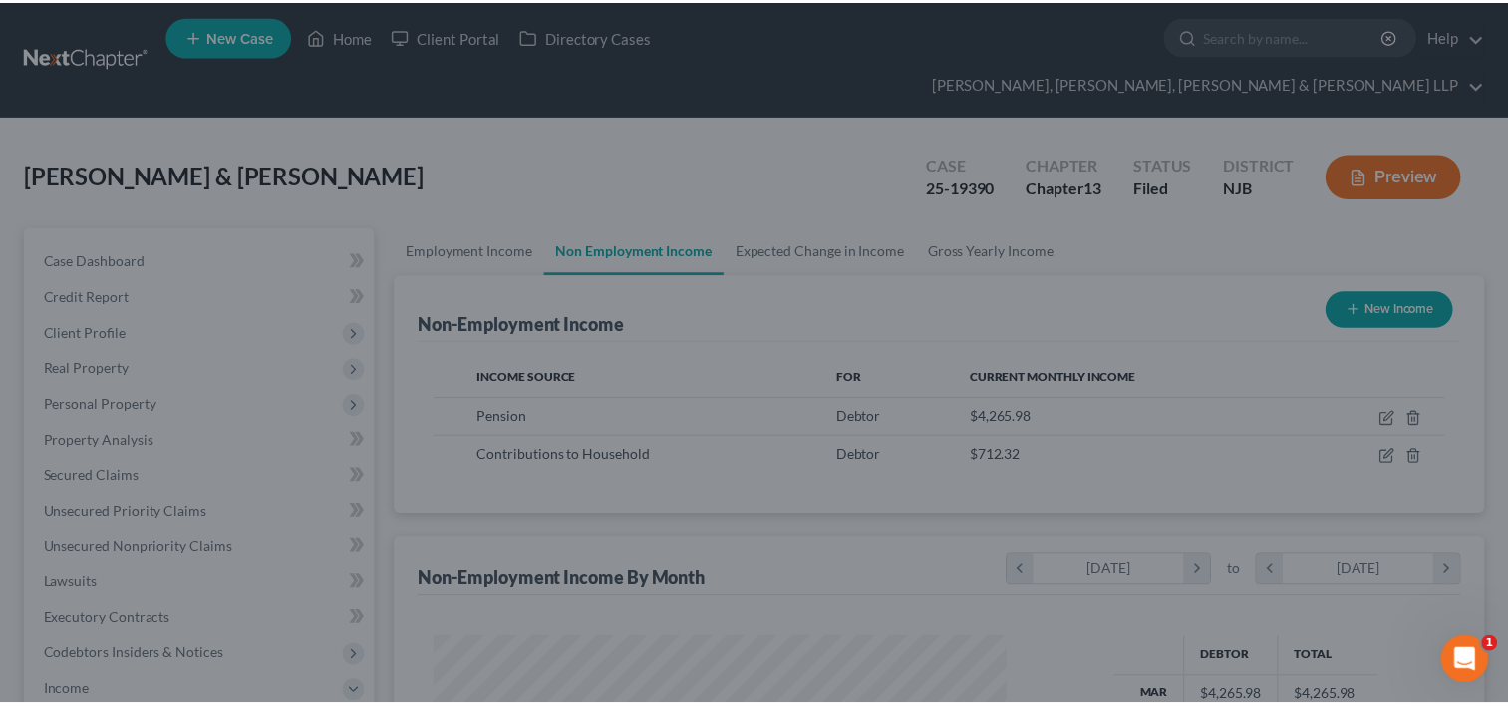
scroll to position [996622, 996364]
